Goal: Navigation & Orientation: Find specific page/section

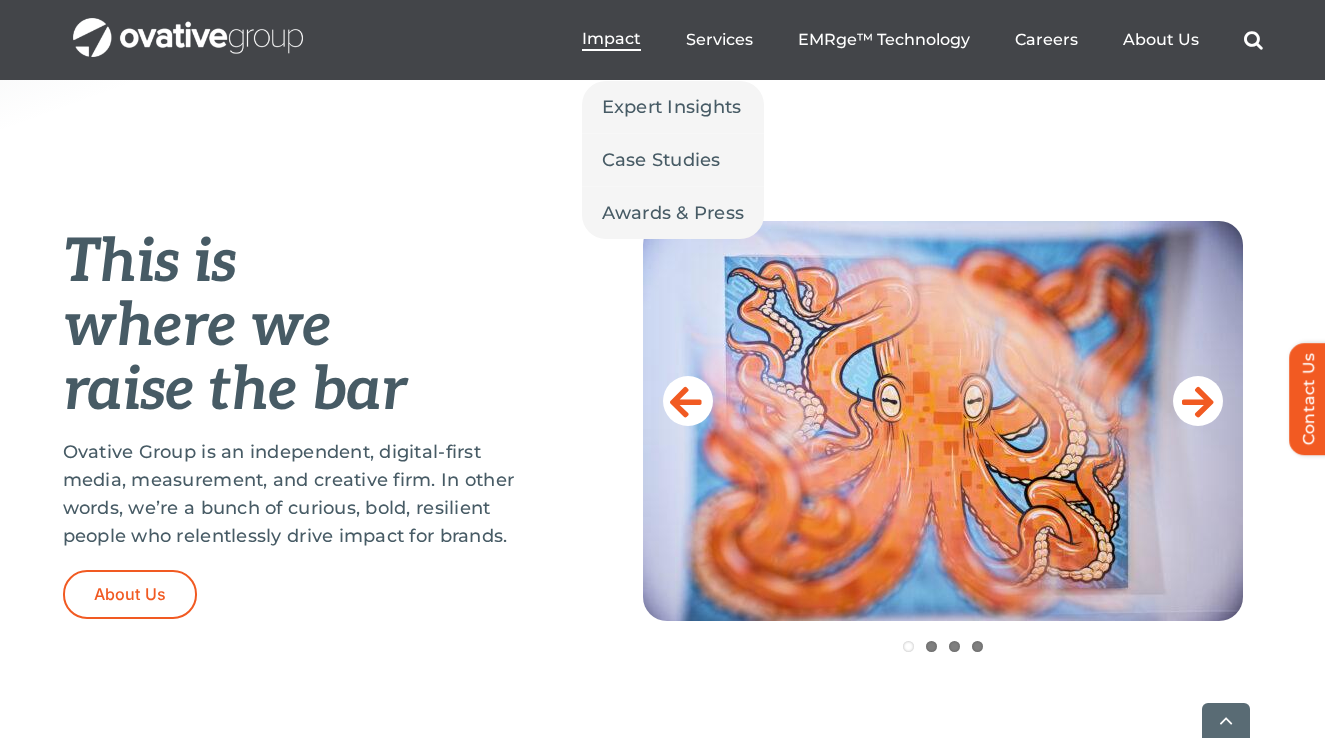
scroll to position [1505, 0]
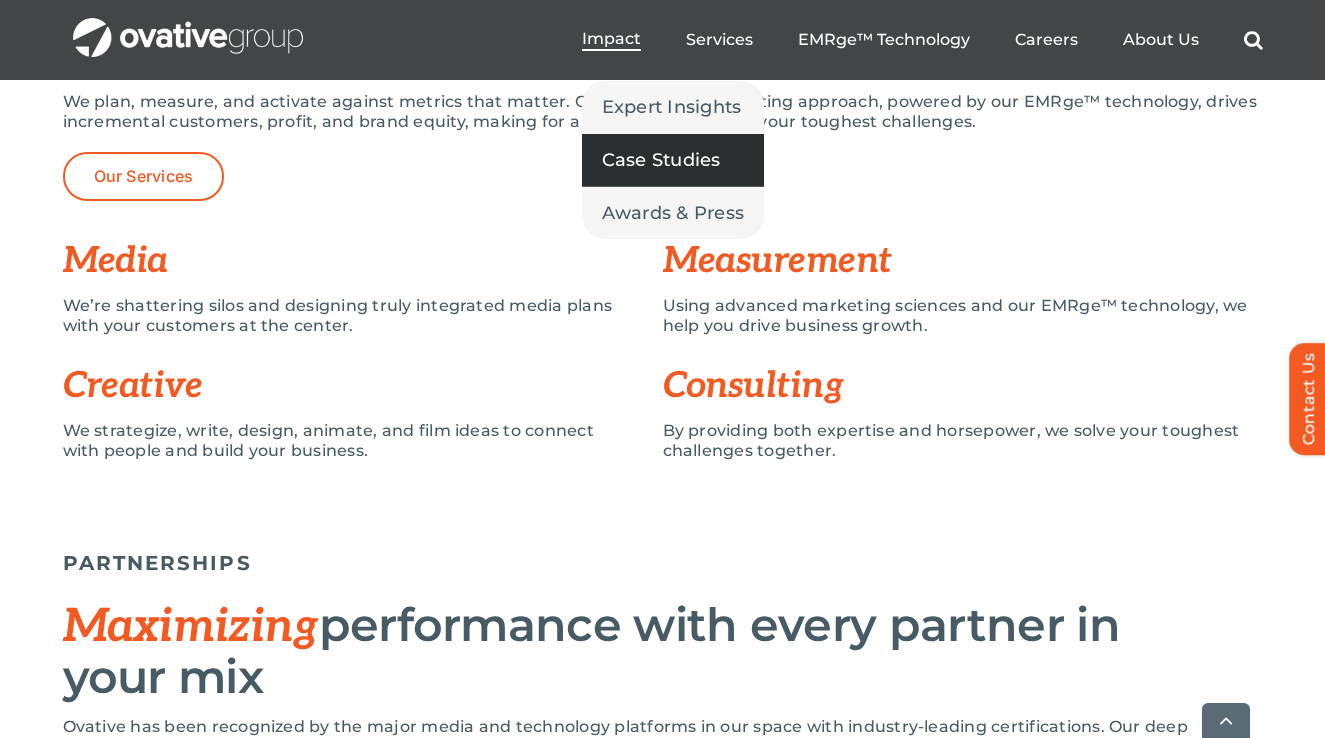
click at [647, 143] on link "Case Studies" at bounding box center [673, 160] width 183 height 52
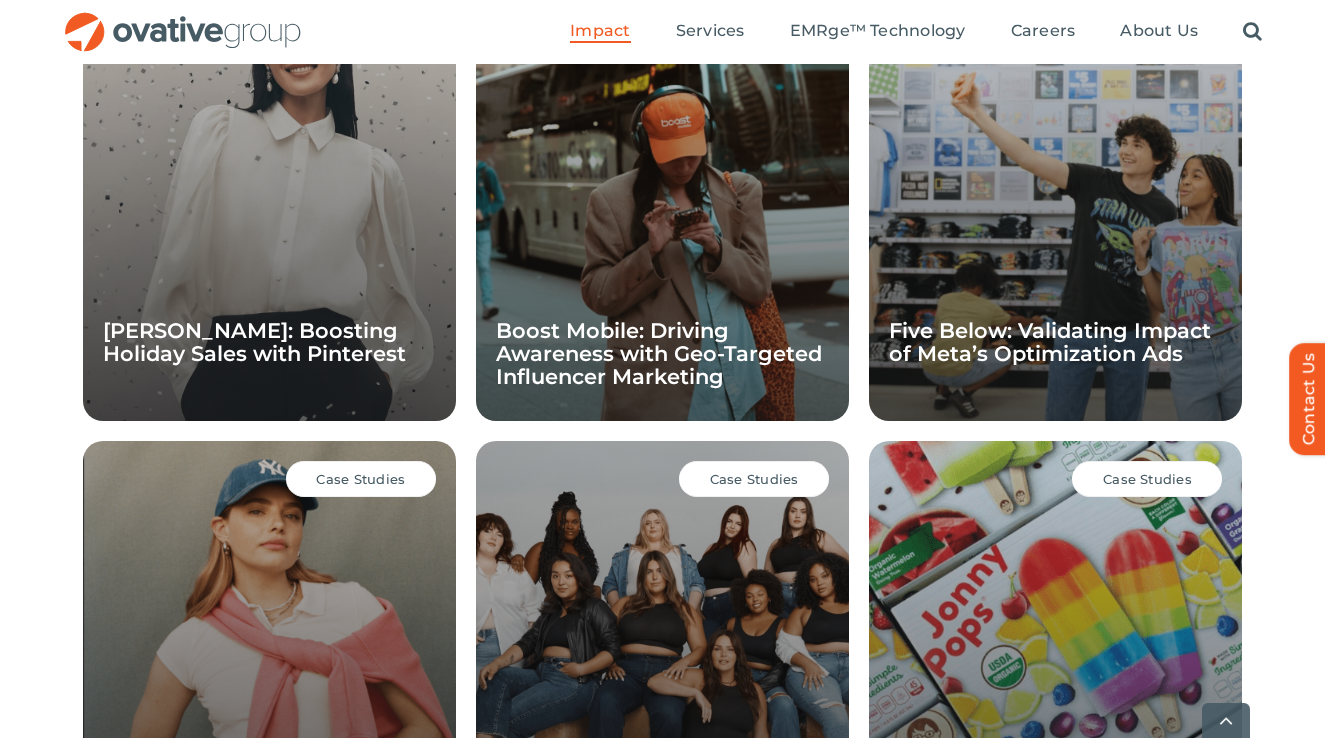
scroll to position [1981, 0]
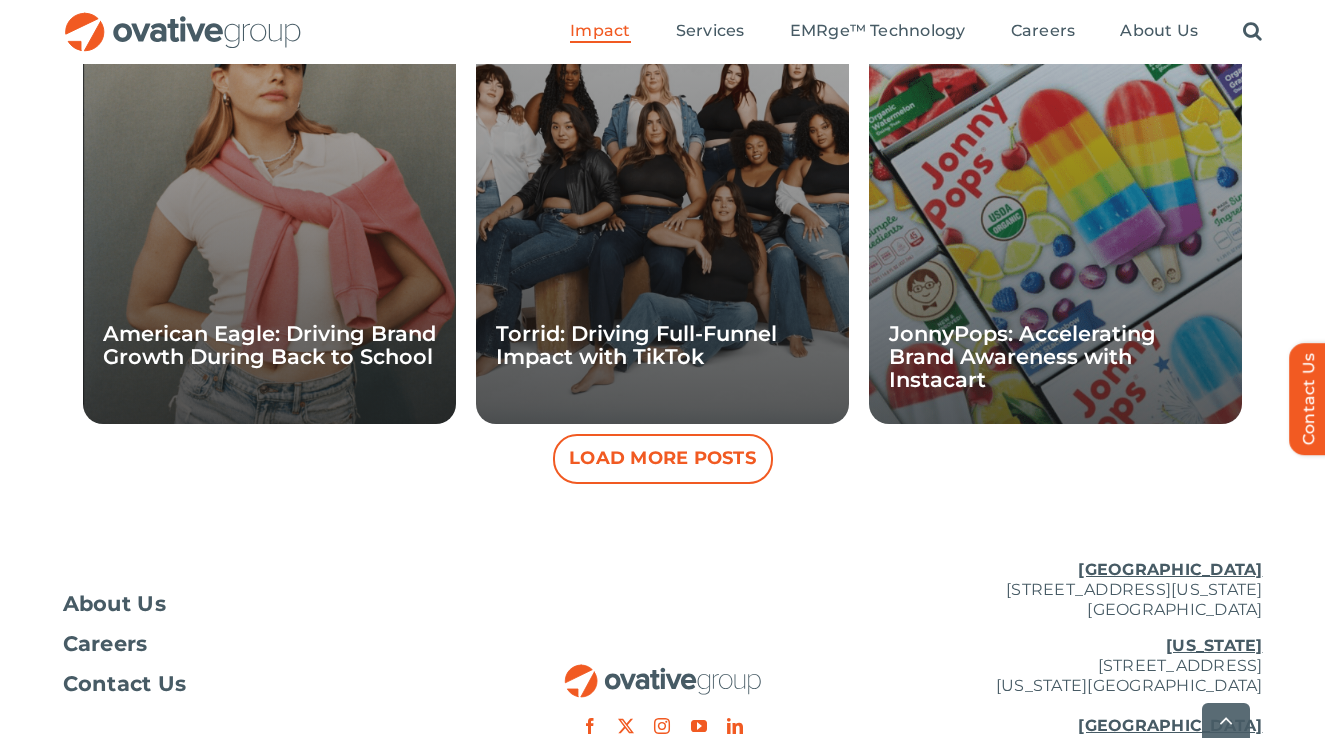
click at [632, 461] on button "Load More Posts" at bounding box center [663, 459] width 220 height 50
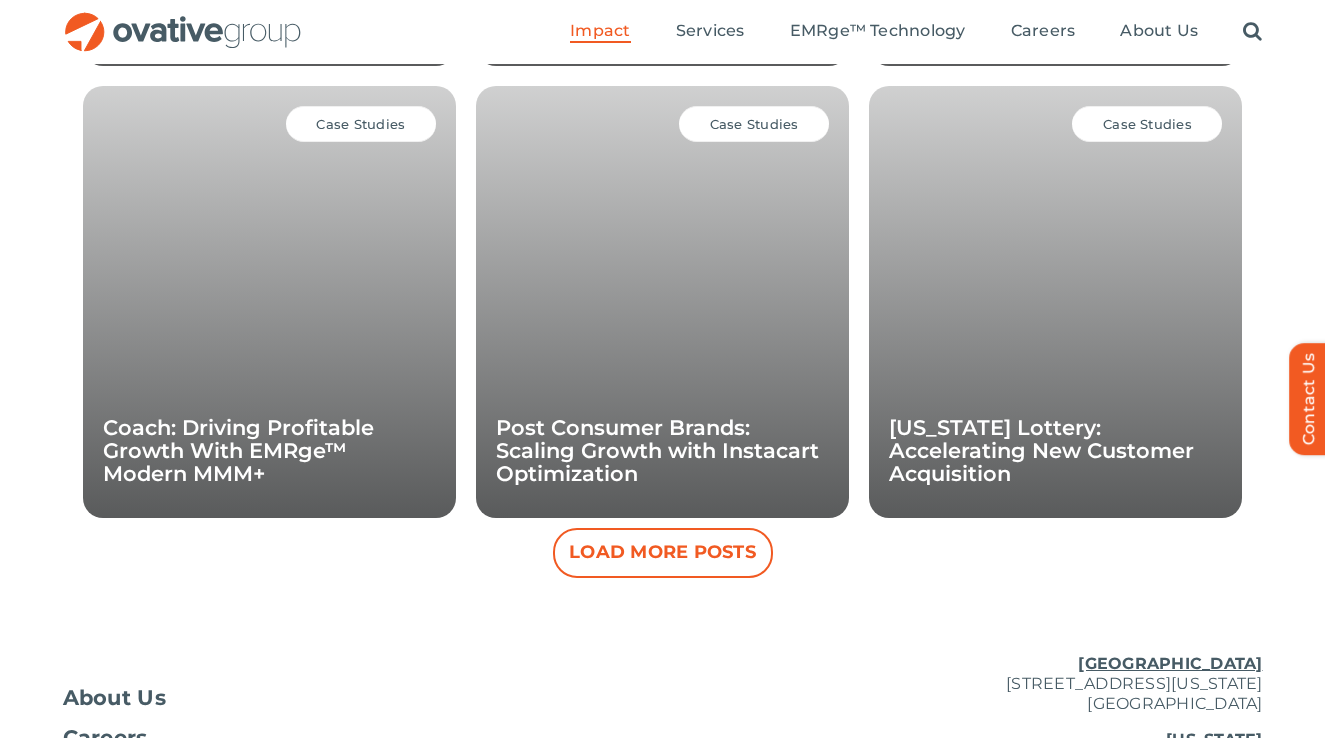
scroll to position [2808, 0]
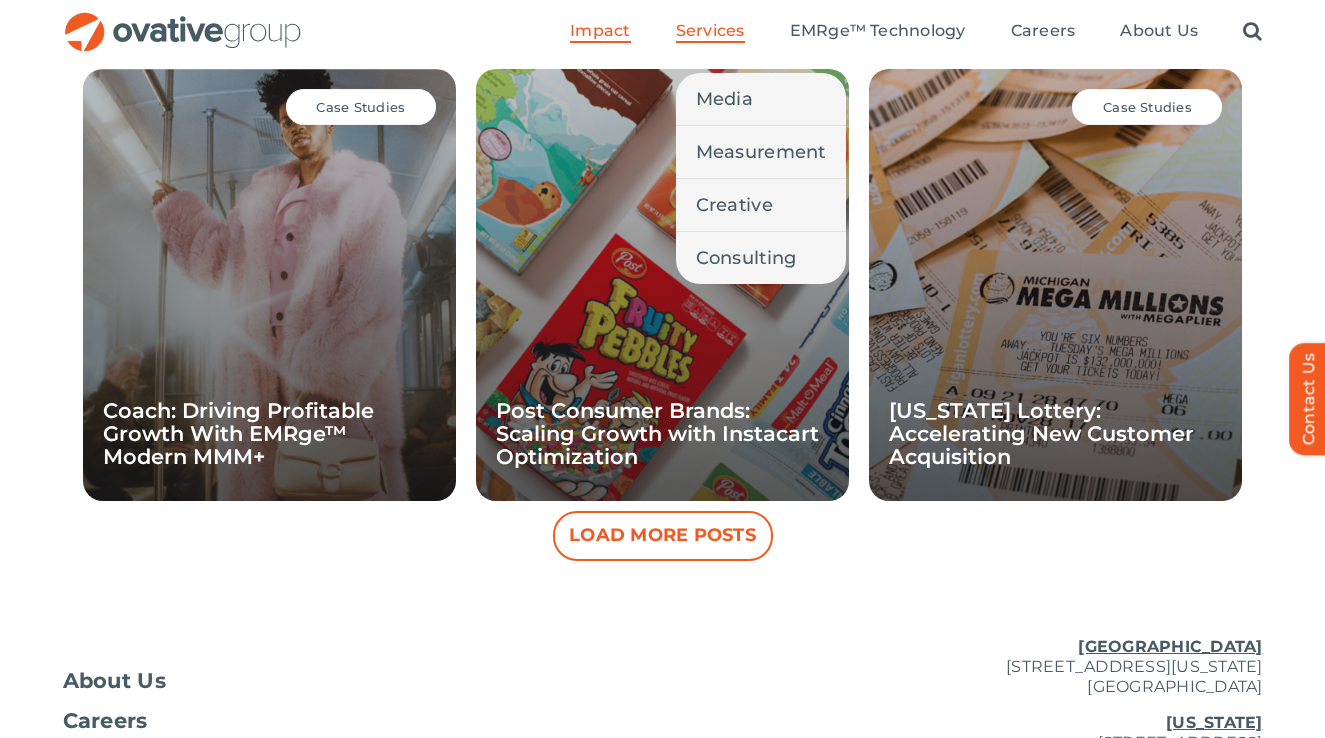
click at [704, 28] on span "Services" at bounding box center [710, 31] width 69 height 20
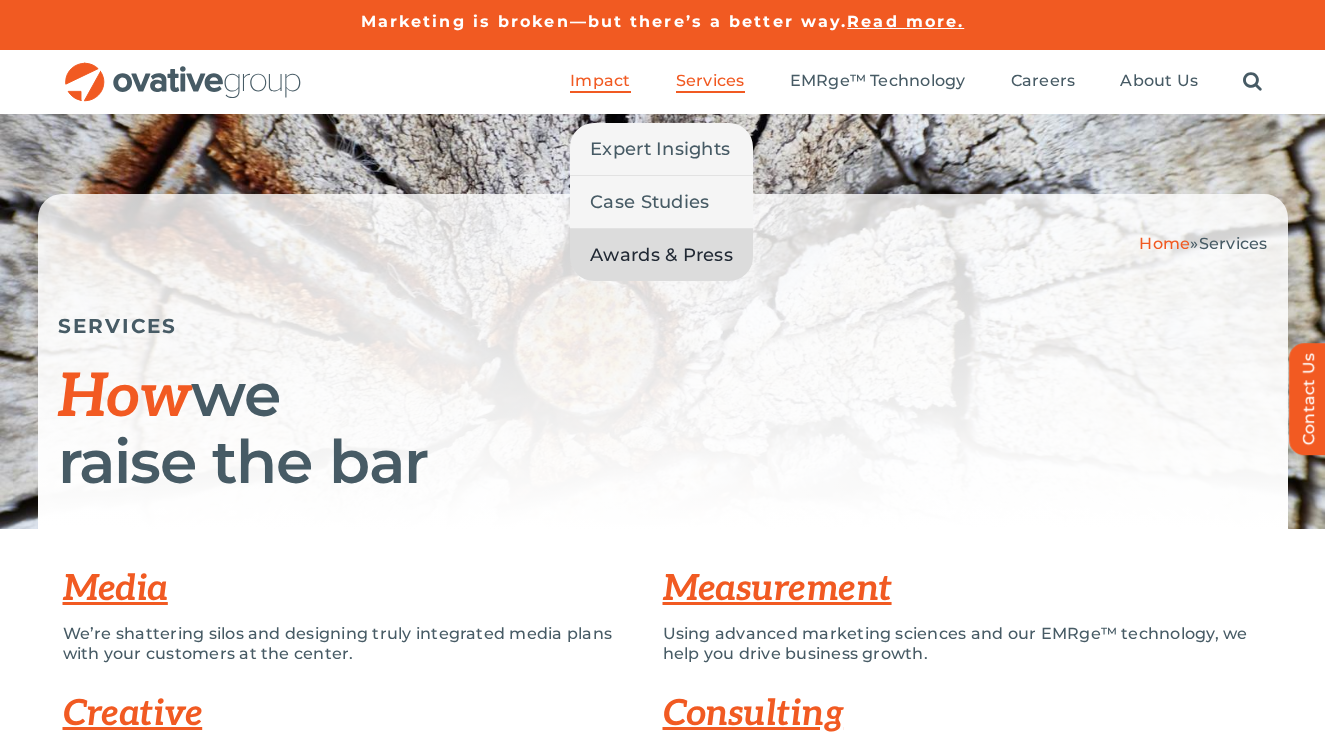
click at [633, 259] on span "Awards & Press" at bounding box center [661, 255] width 143 height 28
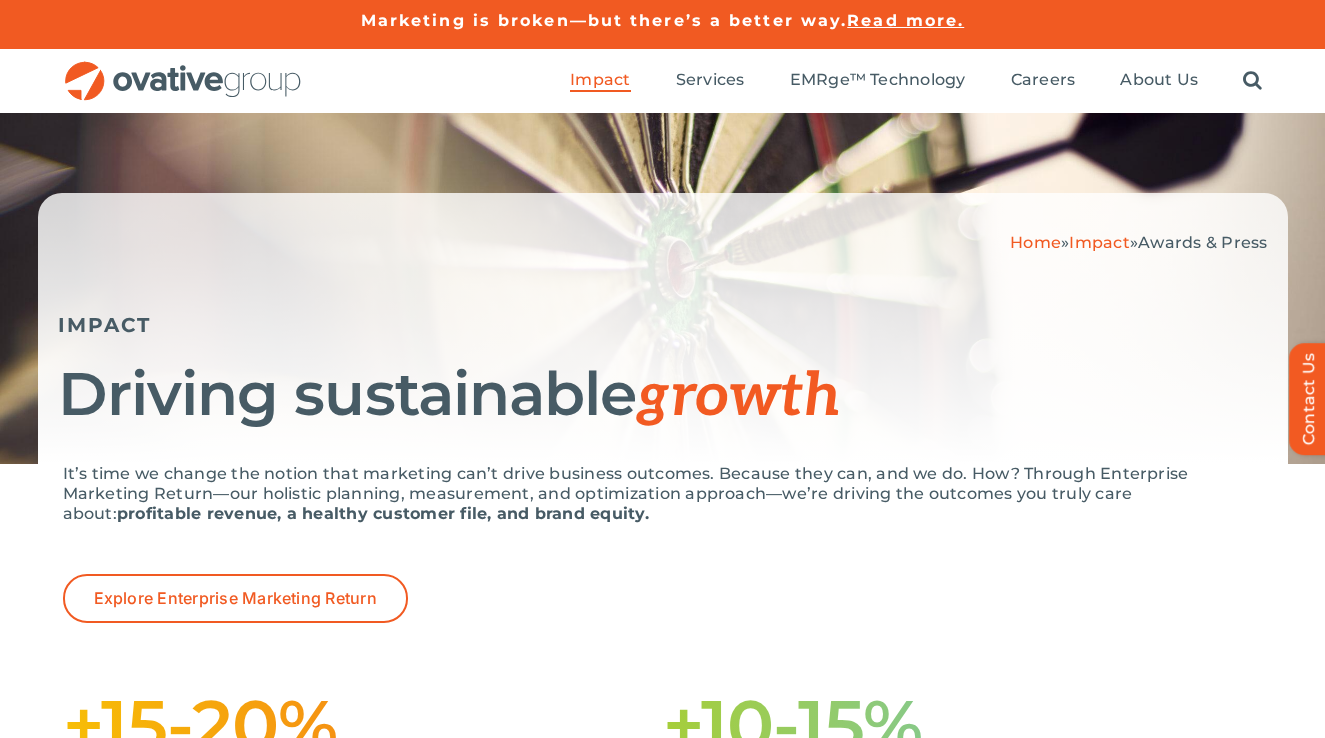
scroll to position [4, 0]
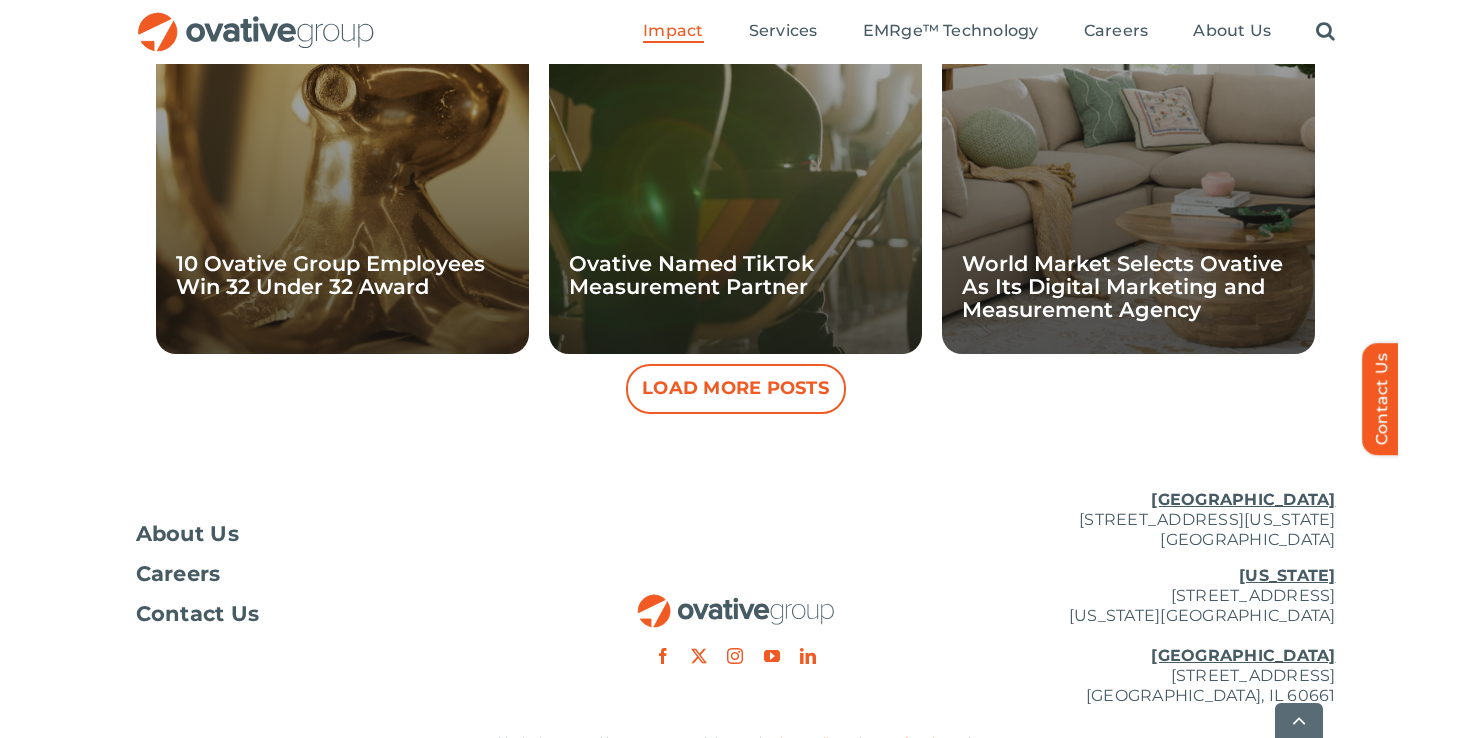
scroll to position [2135, 0]
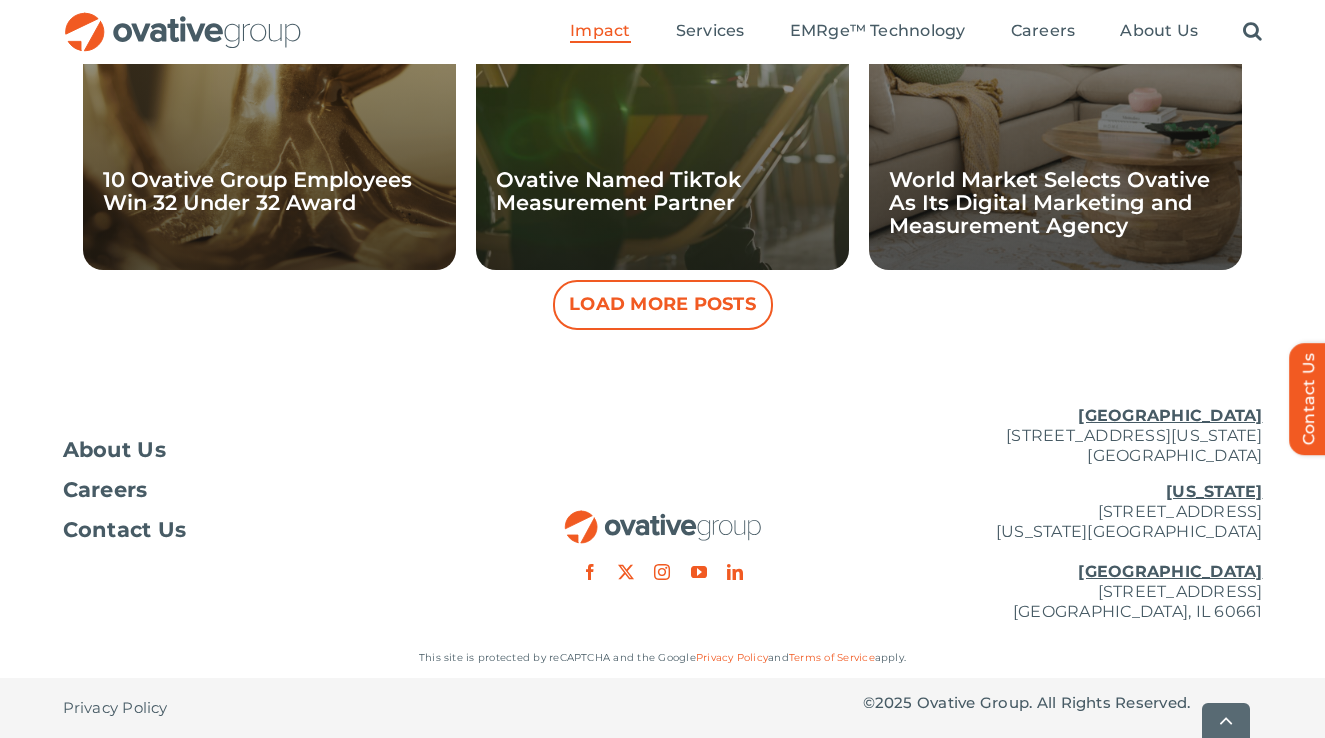
click at [1075, 600] on p "[US_STATE][GEOGRAPHIC_DATA][STREET_ADDRESS][US_STATE] [GEOGRAPHIC_DATA] [STREET…" at bounding box center [1063, 552] width 400 height 140
click at [1075, 600] on p "New York 254 Canal Street, Suite 5000 New York, NY 10013 Chicago 224 North Desp…" at bounding box center [1063, 552] width 400 height 140
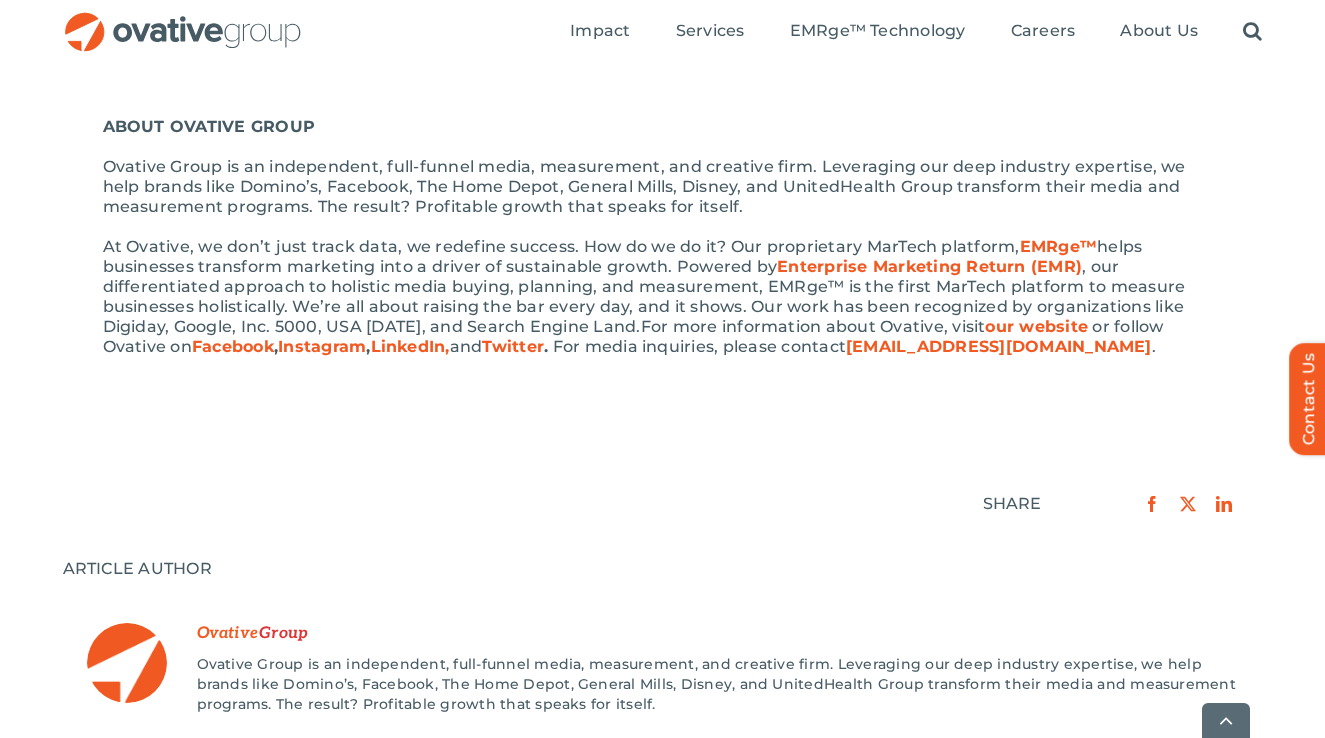
scroll to position [1588, 0]
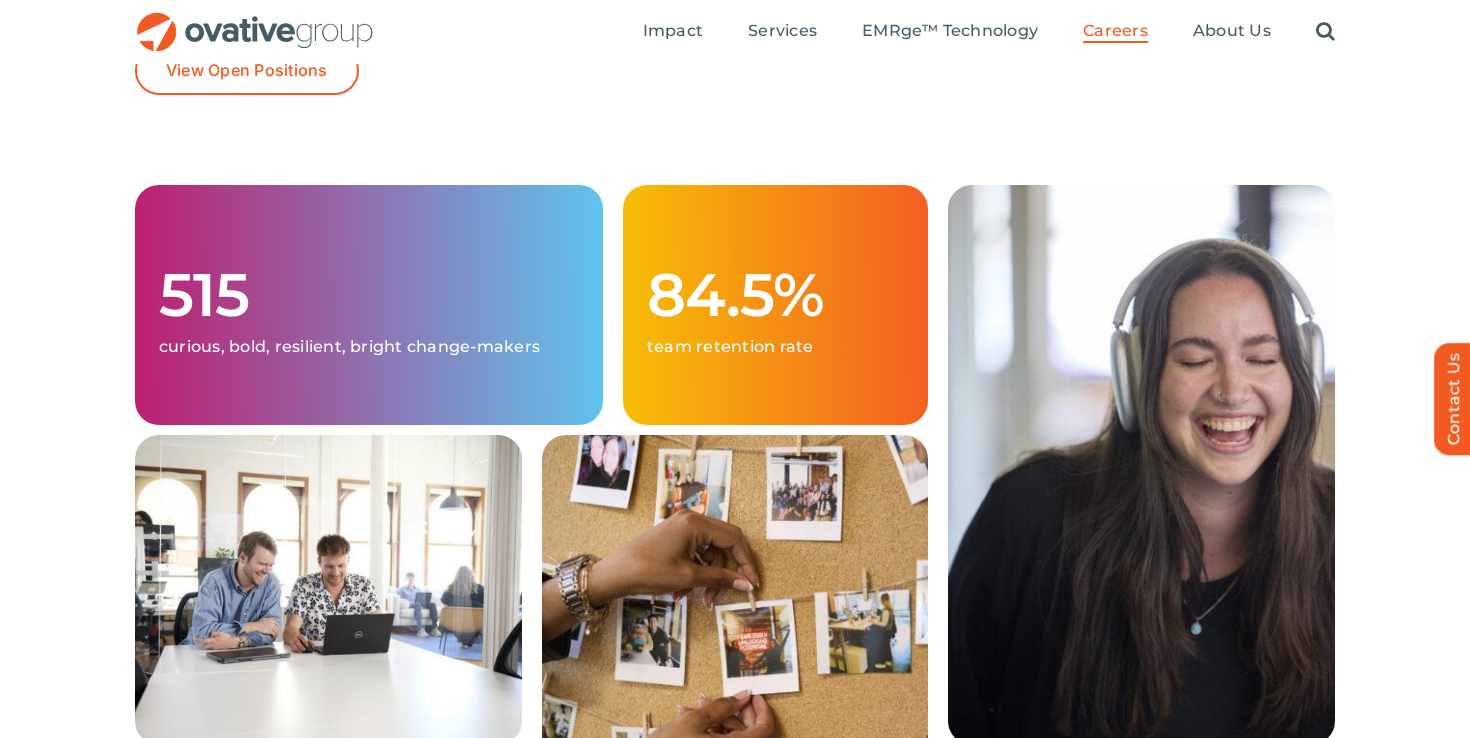
scroll to position [314, 0]
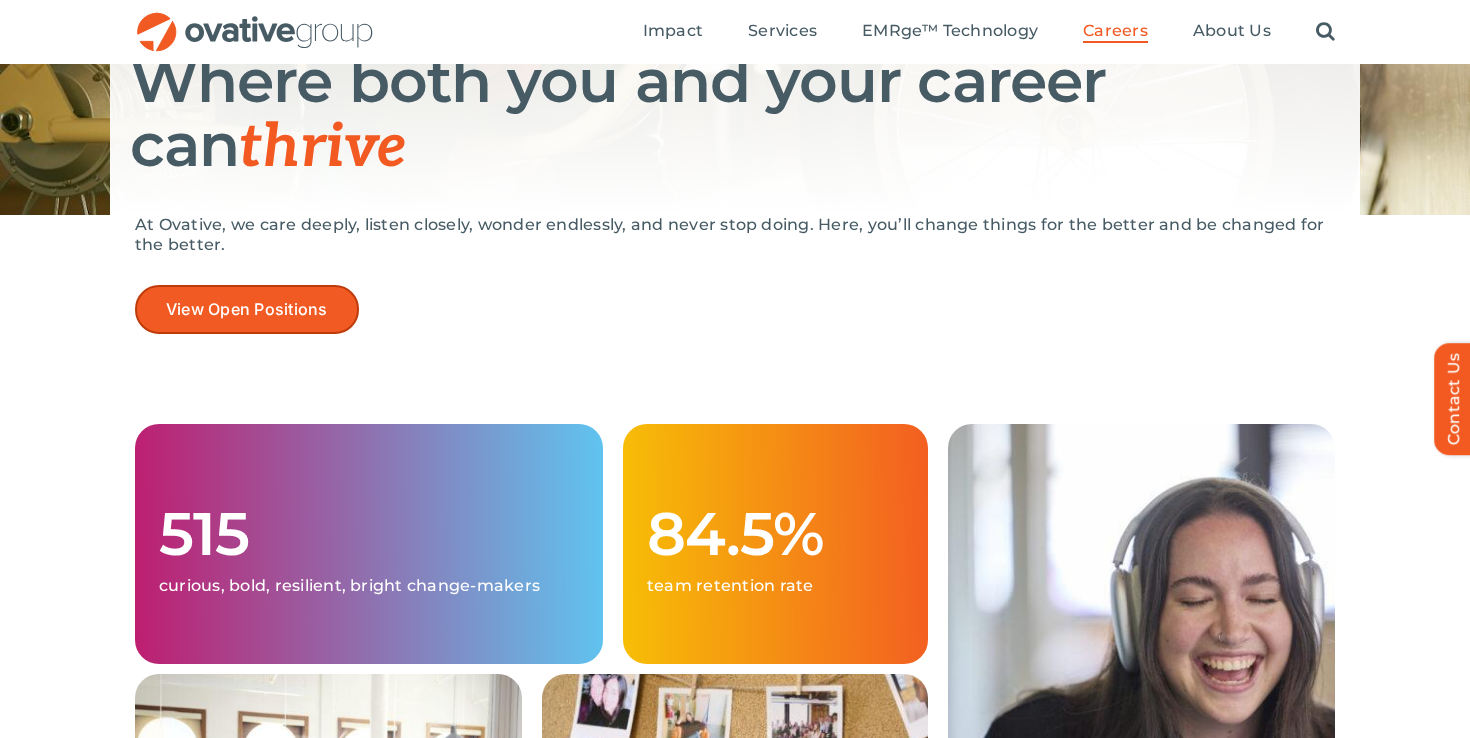
click at [257, 305] on span "View Open Positions" at bounding box center [247, 309] width 162 height 19
